Goal: Task Accomplishment & Management: Manage account settings

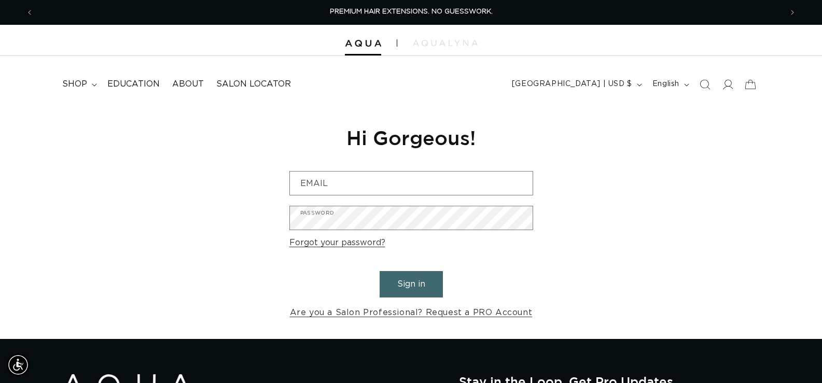
type input "letstalk@mysalonchic.com"
click at [428, 288] on button "Sign in" at bounding box center [411, 284] width 63 height 26
